Goal: Navigation & Orientation: Find specific page/section

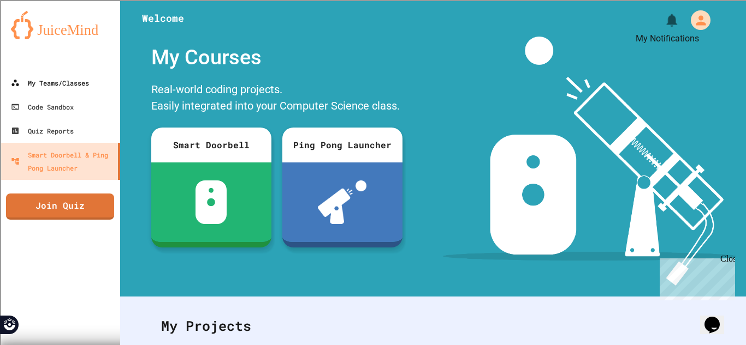
click at [78, 72] on link "My Teams/Classes" at bounding box center [60, 83] width 120 height 24
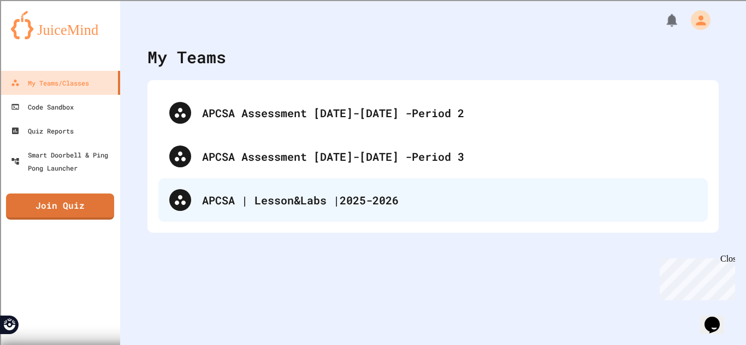
click at [622, 199] on div "APCSA | Lesson&Labs |2025-2026" at bounding box center [449, 200] width 494 height 16
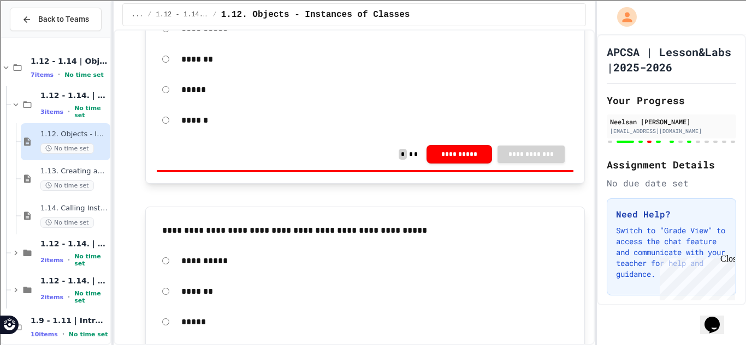
scroll to position [4023, 0]
